Goal: Communication & Community: Participate in discussion

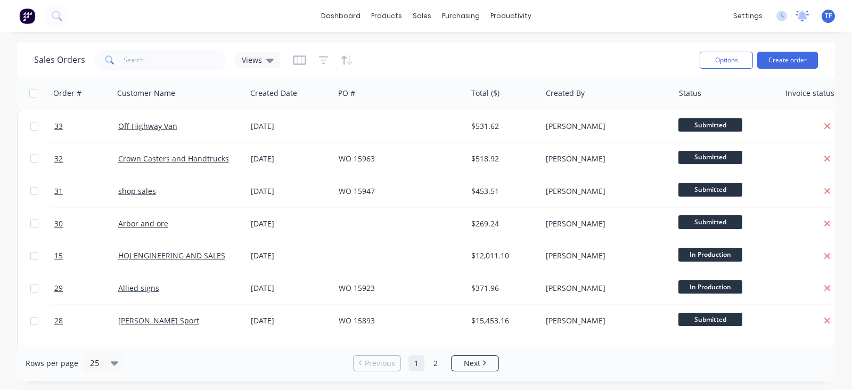
click at [799, 13] on icon at bounding box center [803, 15] width 10 height 9
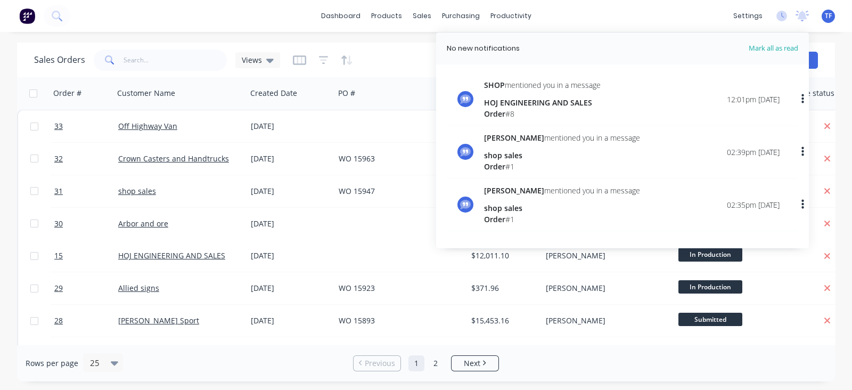
click at [650, 86] on div "SHOP mentioned you in a message HOJ ENGINEERING AND SALES Order # 8 12:01pm 07/…" at bounding box center [632, 99] width 296 height 40
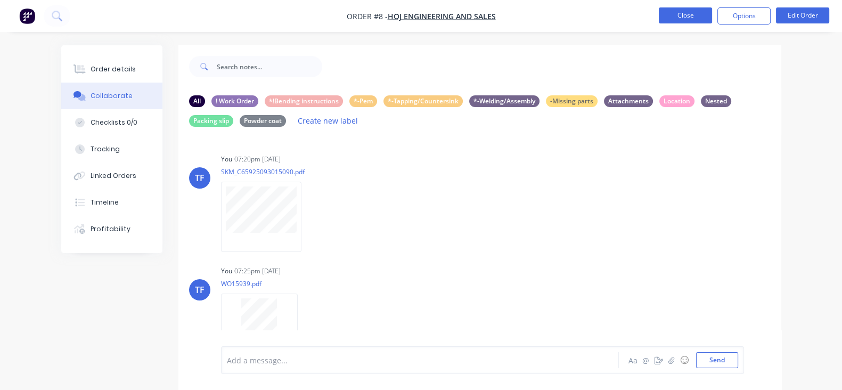
click at [663, 17] on button "Close" at bounding box center [685, 15] width 53 height 16
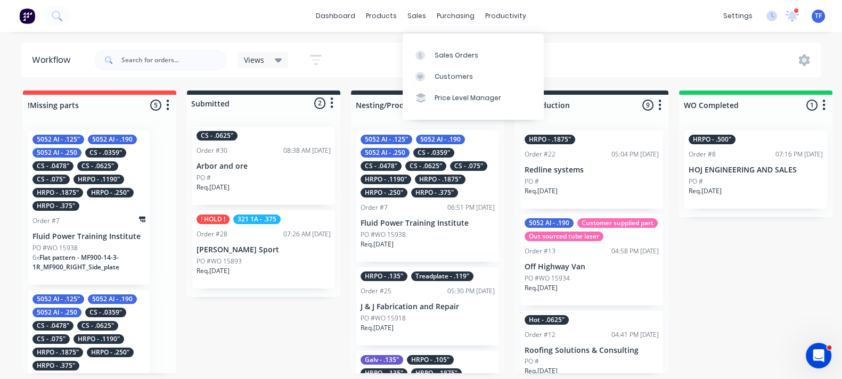
scroll to position [400, 0]
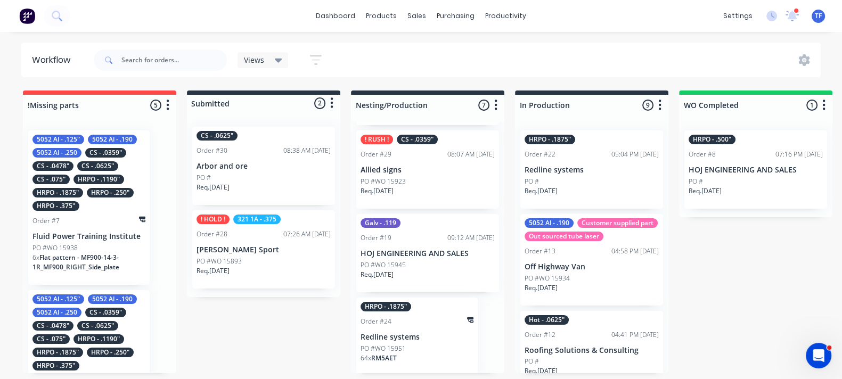
click at [260, 245] on p "[PERSON_NAME] Sport" at bounding box center [263, 249] width 134 height 9
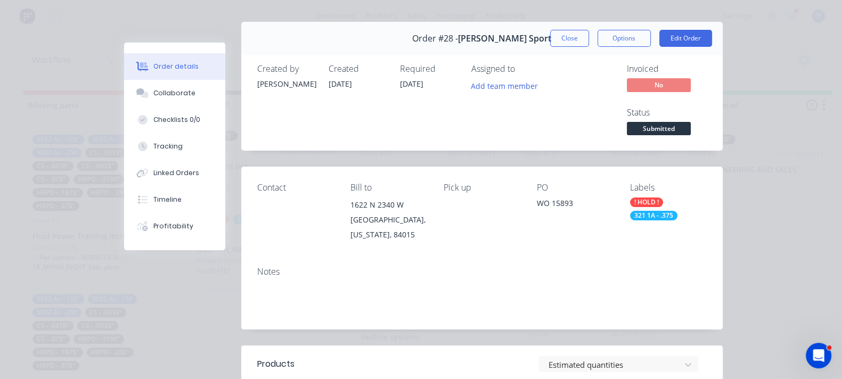
scroll to position [0, 0]
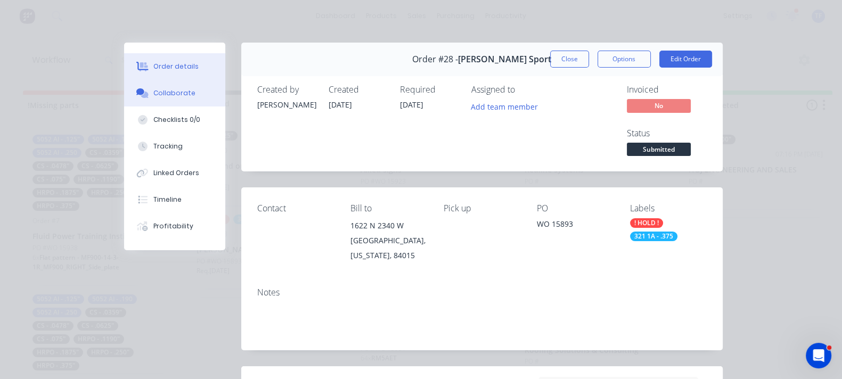
click at [124, 92] on button "Collaborate" at bounding box center [174, 93] width 101 height 27
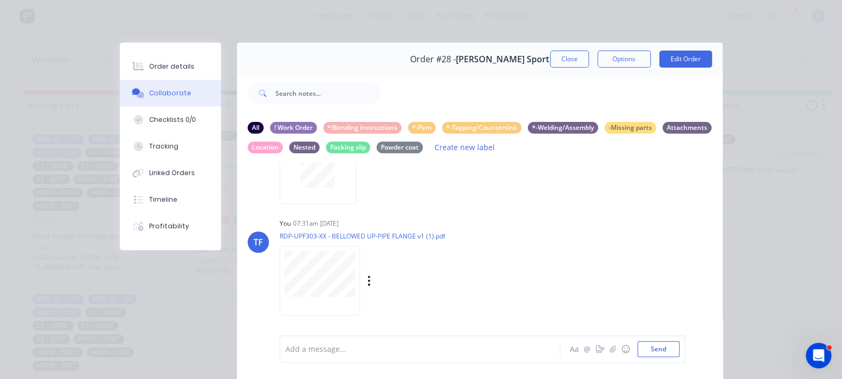
scroll to position [188, 0]
click at [367, 281] on icon "button" at bounding box center [368, 279] width 3 height 12
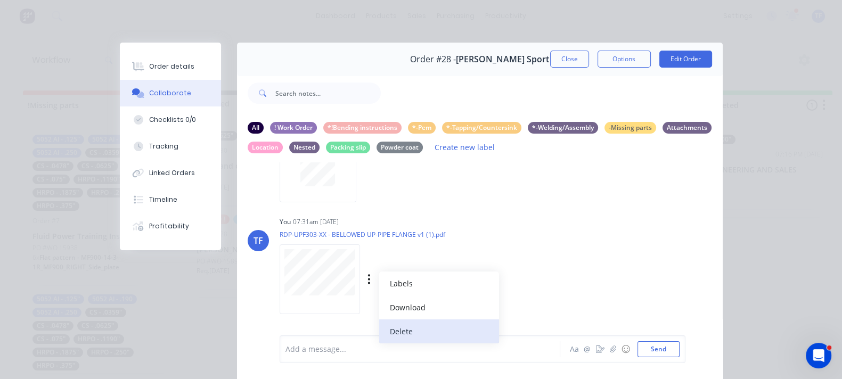
click at [379, 330] on button "Delete" at bounding box center [439, 331] width 120 height 24
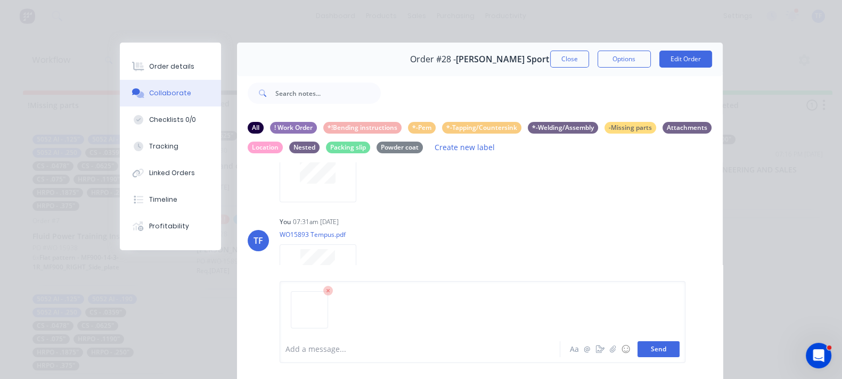
click at [679, 356] on button "Send" at bounding box center [658, 349] width 42 height 16
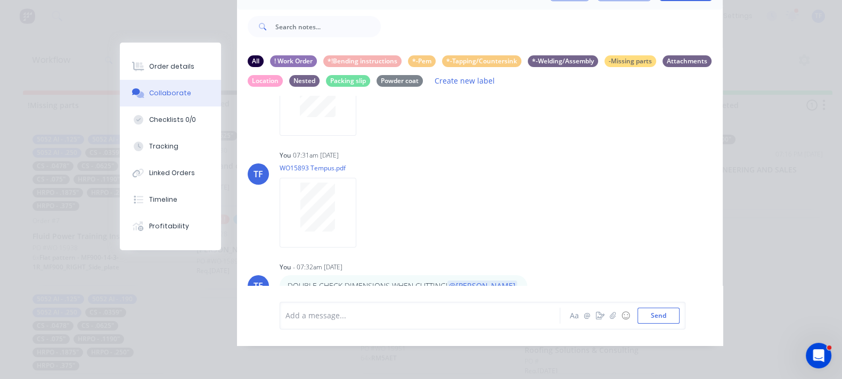
scroll to position [181, 0]
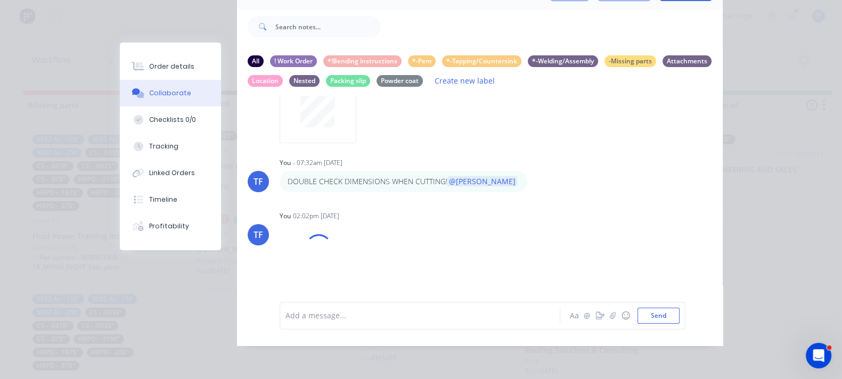
click at [485, 318] on div at bounding box center [423, 315] width 274 height 11
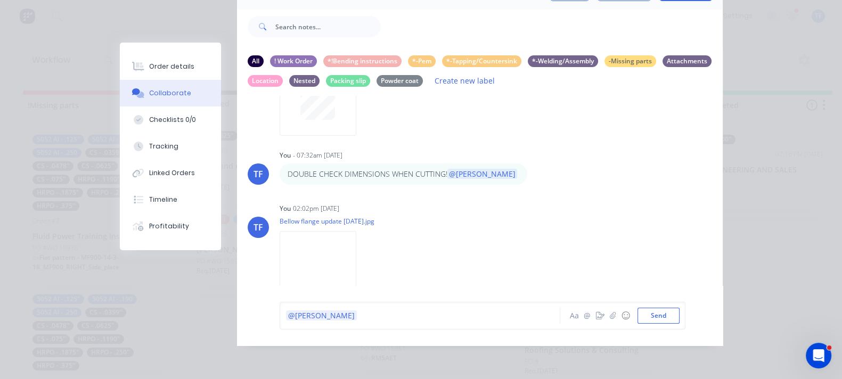
click at [285, 323] on div "@[PERSON_NAME]" at bounding box center [422, 316] width 274 height 16
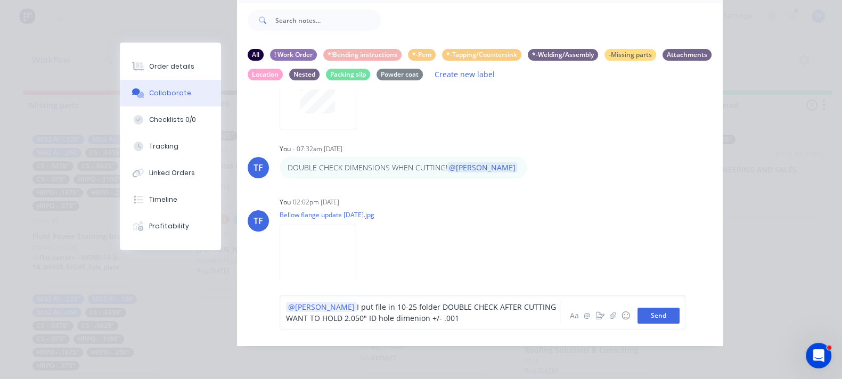
click at [679, 314] on button "Send" at bounding box center [658, 316] width 42 height 16
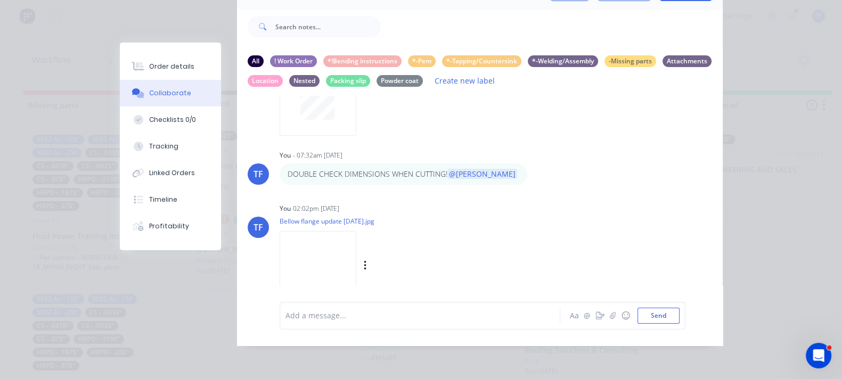
scroll to position [198, 0]
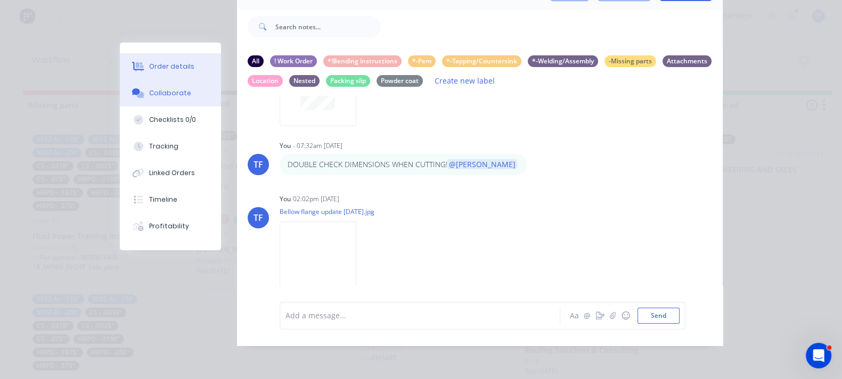
click at [149, 68] on div "Order details" at bounding box center [171, 67] width 45 height 10
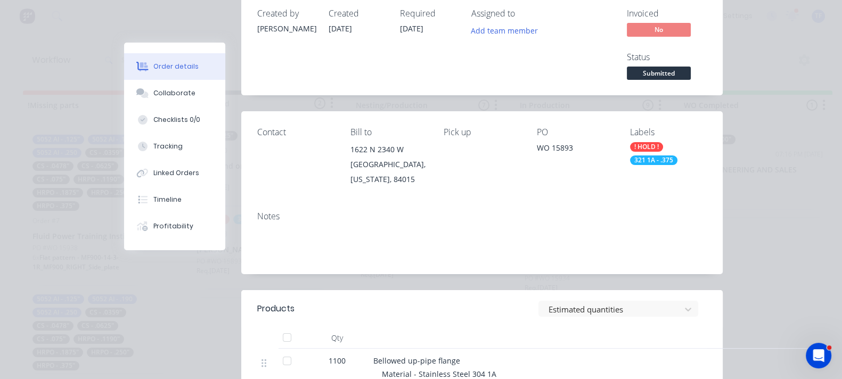
click at [663, 142] on div "! HOLD !" at bounding box center [646, 147] width 33 height 10
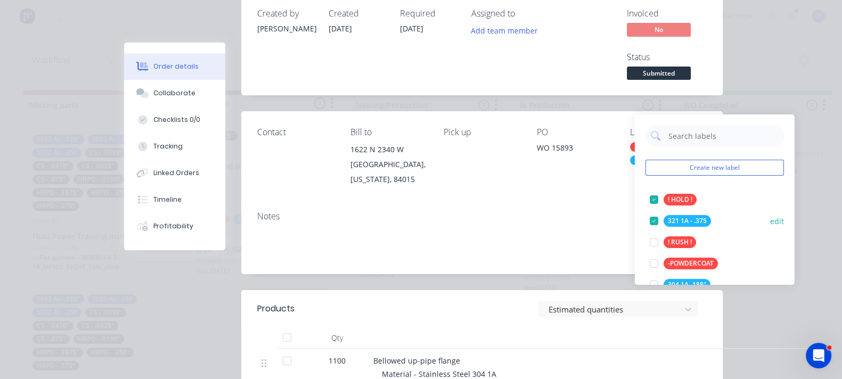
click at [649, 195] on div at bounding box center [653, 199] width 21 height 21
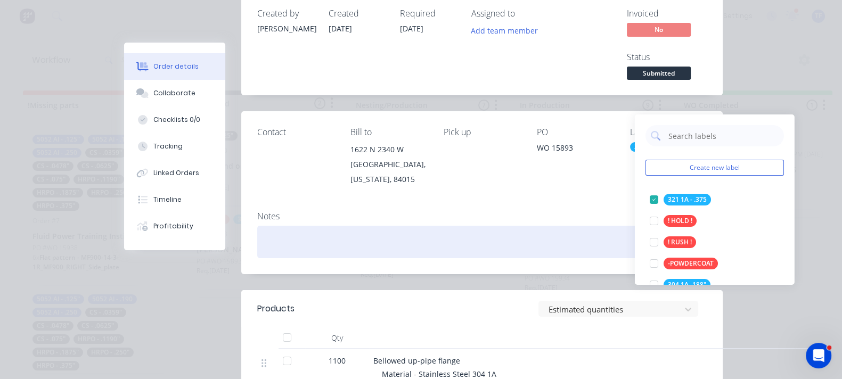
click at [596, 226] on div at bounding box center [481, 242] width 449 height 32
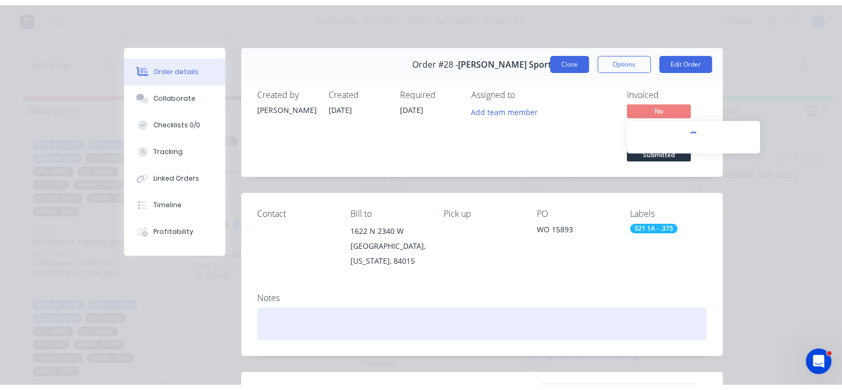
scroll to position [0, 0]
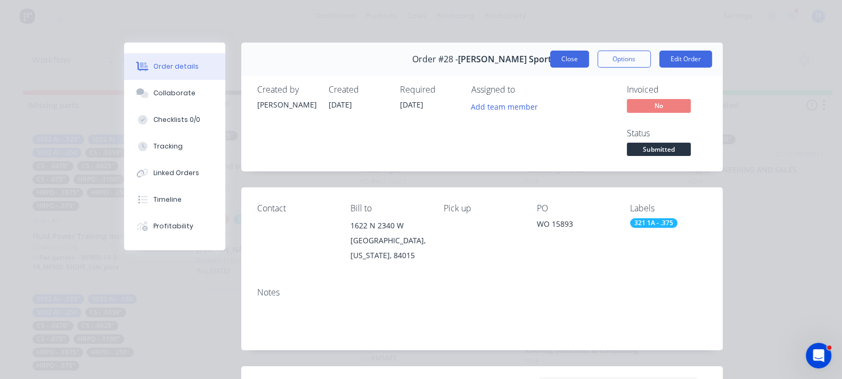
click at [589, 54] on button "Close" at bounding box center [569, 59] width 39 height 17
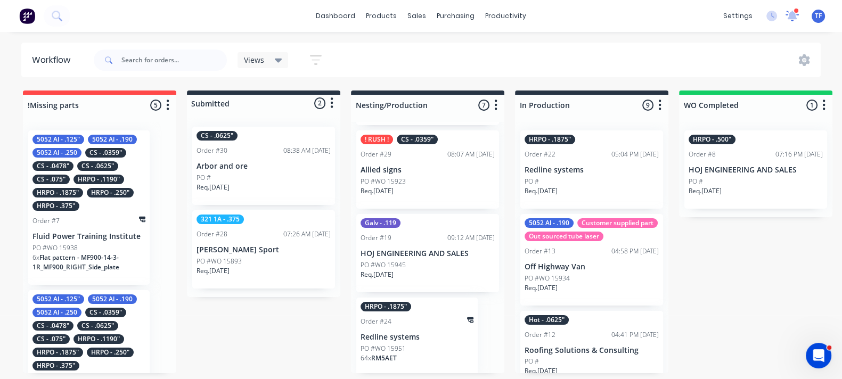
click at [791, 10] on div at bounding box center [791, 16] width 13 height 16
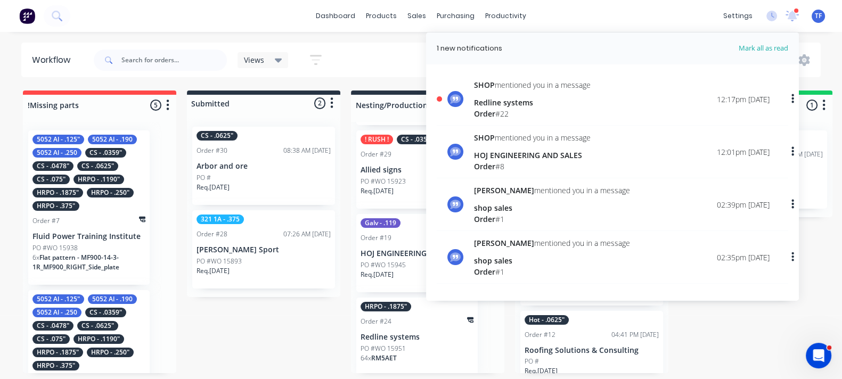
click at [609, 113] on div "SHOP mentioned you in a message Redline systems Order # 22 12:17pm [DATE]" at bounding box center [622, 99] width 296 height 40
